Goal: Task Accomplishment & Management: Manage account settings

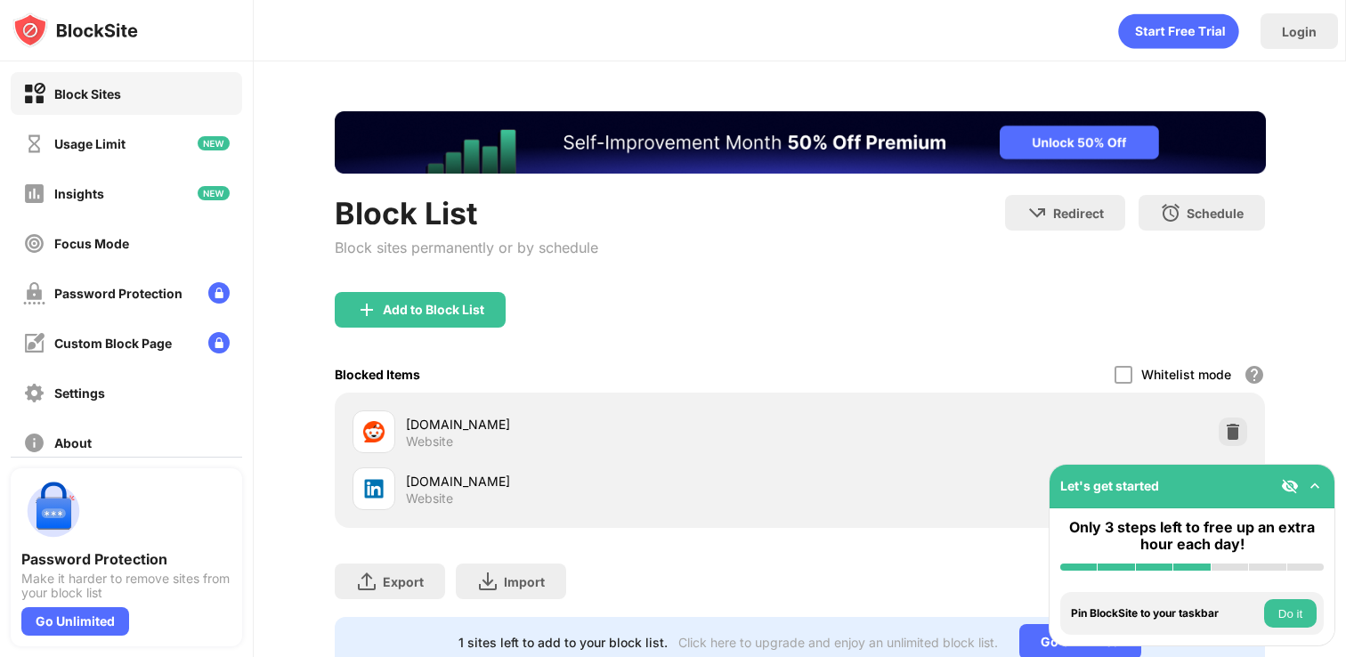
click at [1318, 482] on img at bounding box center [1315, 486] width 18 height 18
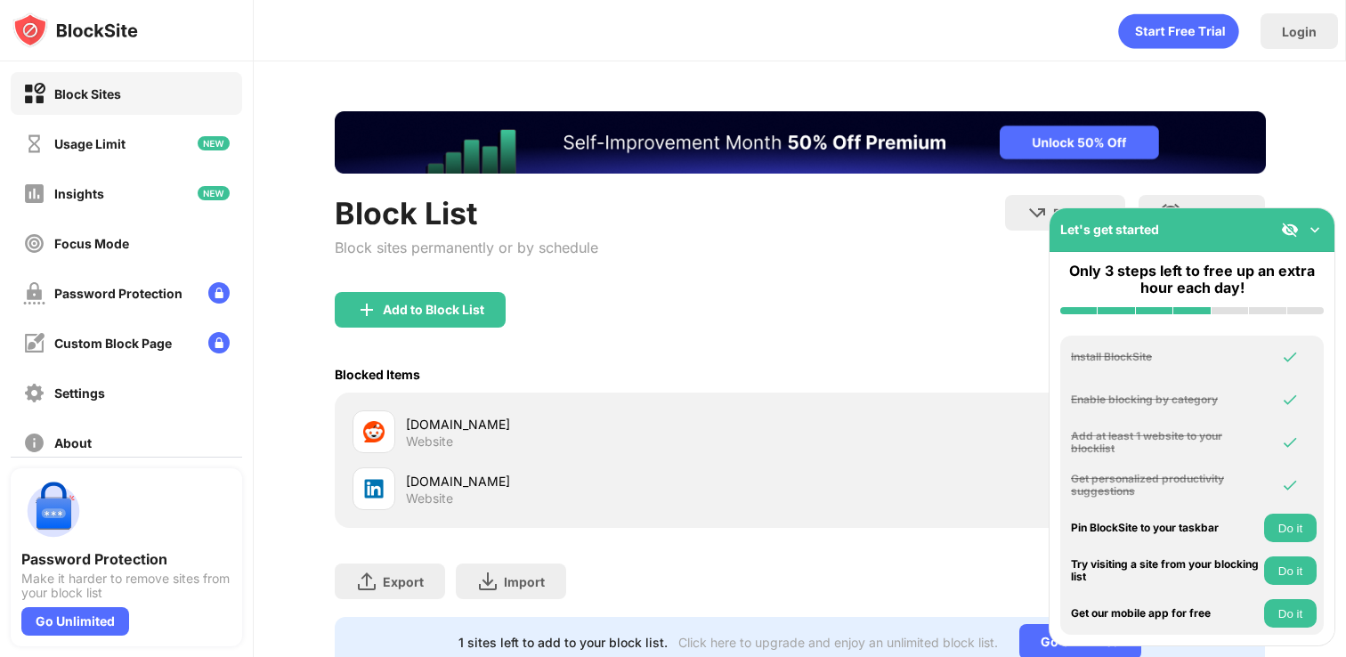
click at [1312, 223] on img at bounding box center [1315, 230] width 18 height 18
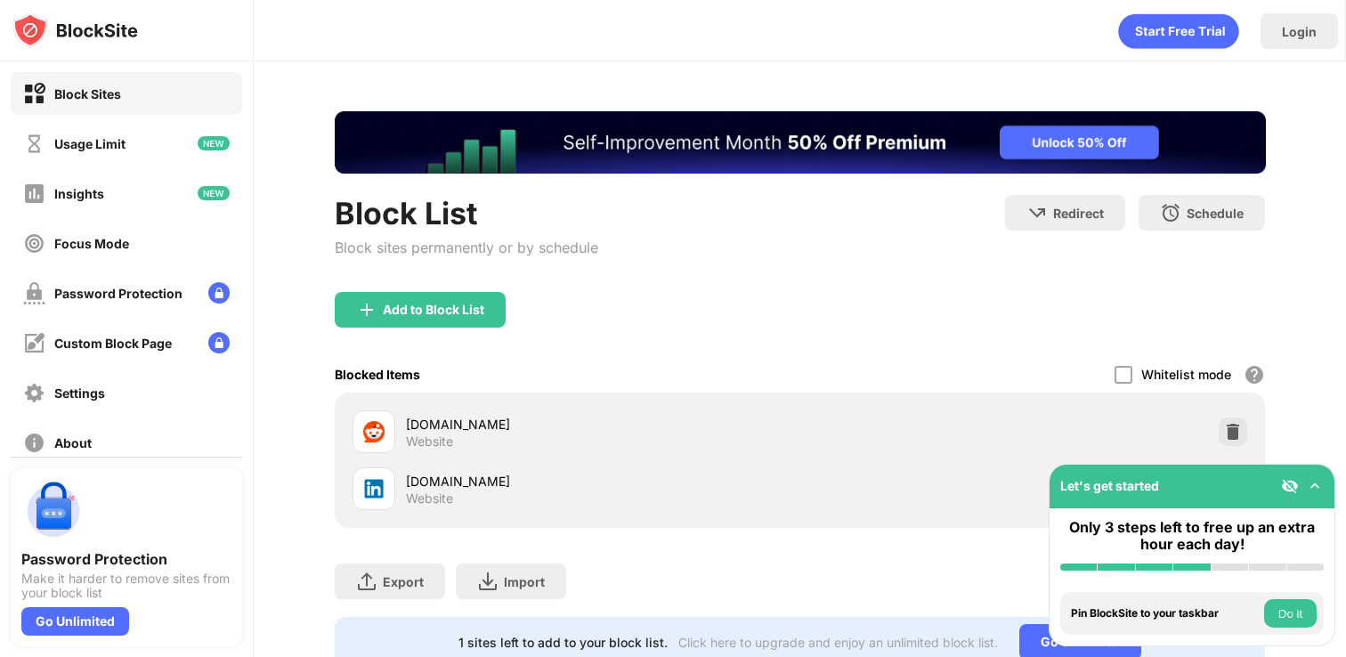
scroll to position [59, 0]
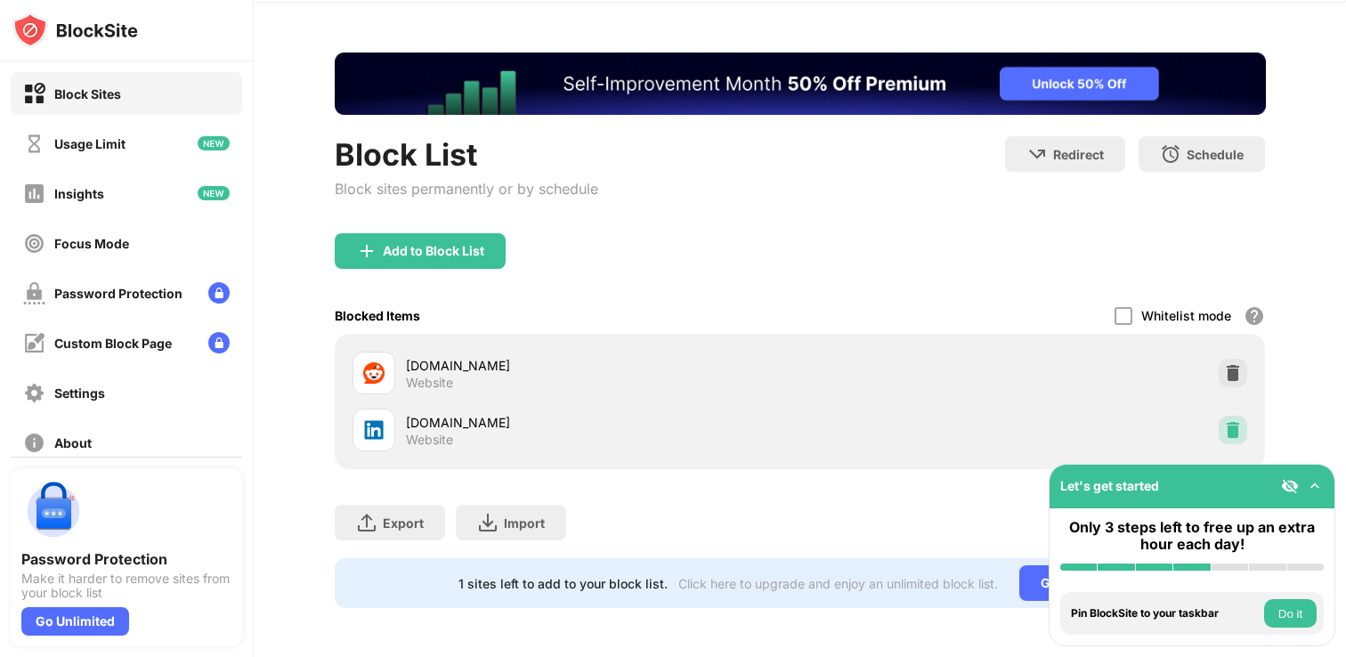
click at [1235, 430] on img at bounding box center [1233, 430] width 18 height 18
